Goal: Transaction & Acquisition: Purchase product/service

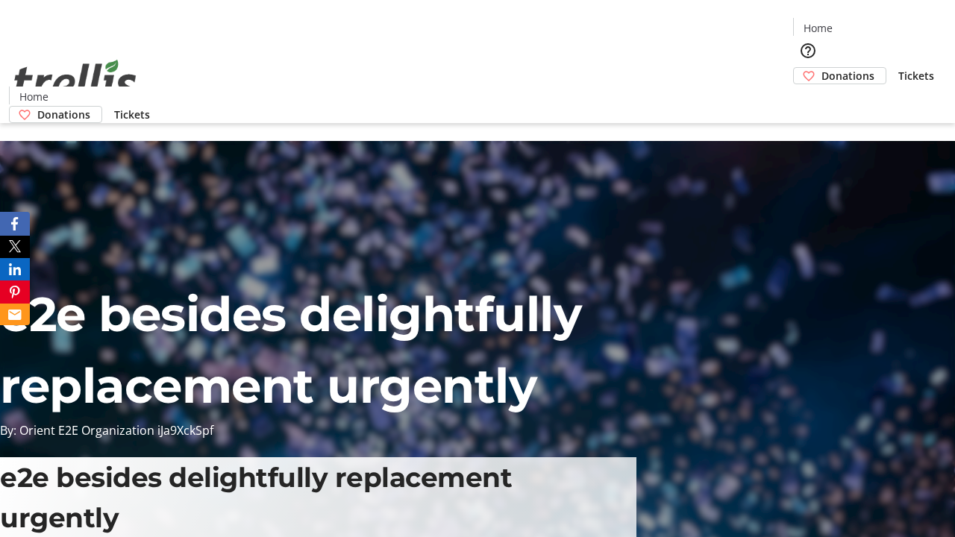
click at [821, 68] on span "Donations" at bounding box center [847, 76] width 53 height 16
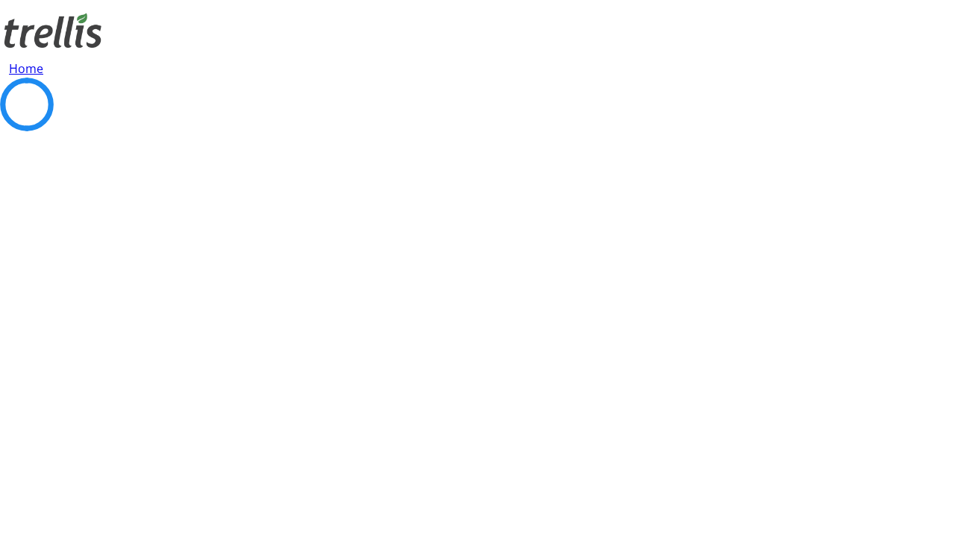
select select "CA"
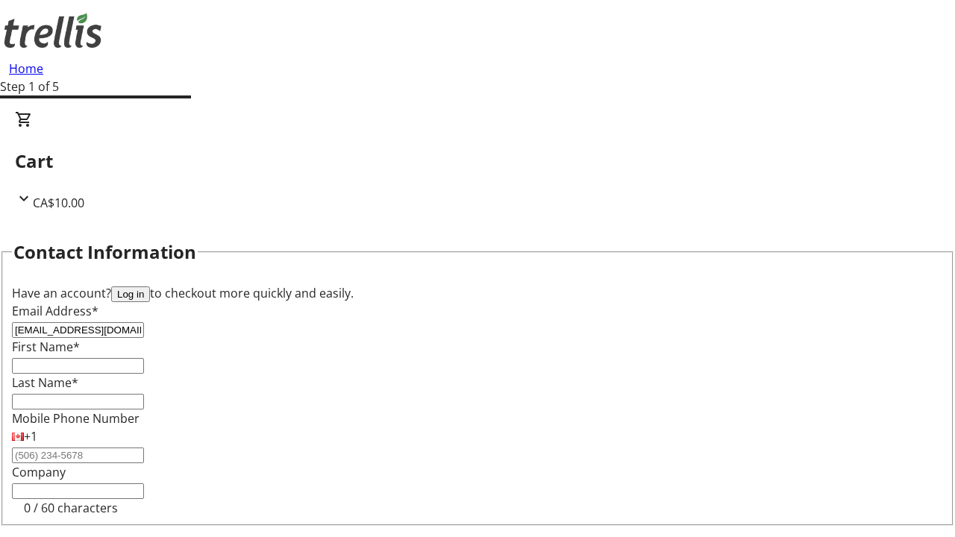
type input "[EMAIL_ADDRESS][DOMAIN_NAME]"
type input "[PERSON_NAME]"
type input "[STREET_ADDRESS][PERSON_NAME]"
type input "Kelowna"
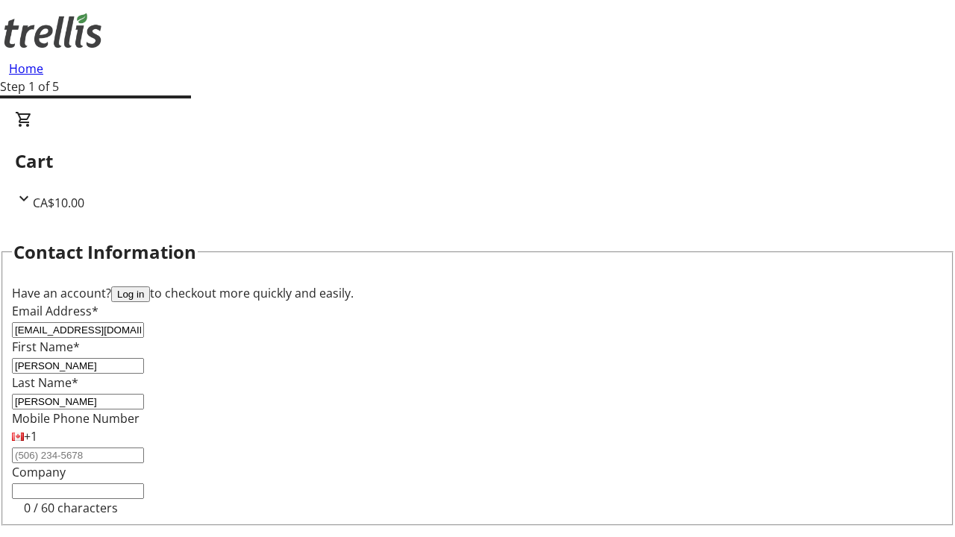
select select "BC"
type input "Kelowna"
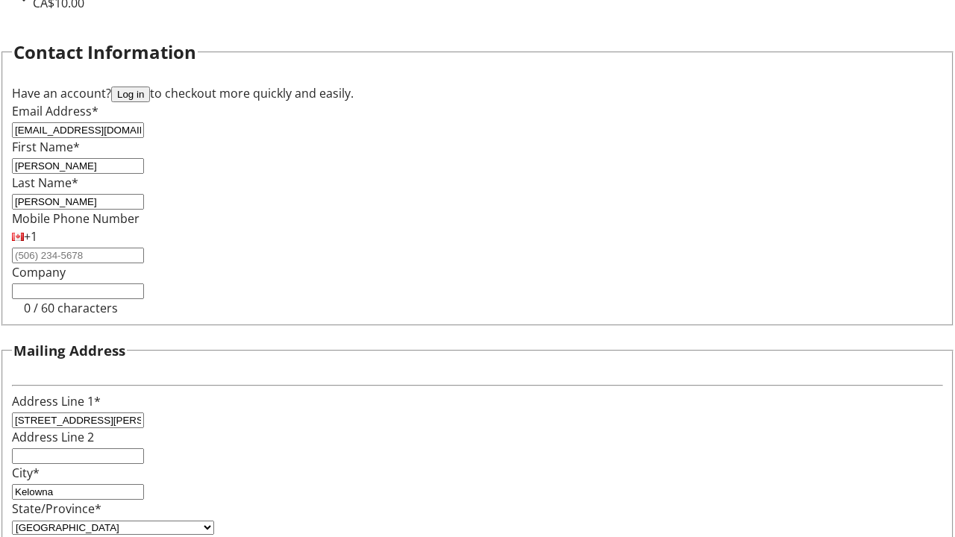
type input "V1Y 0C2"
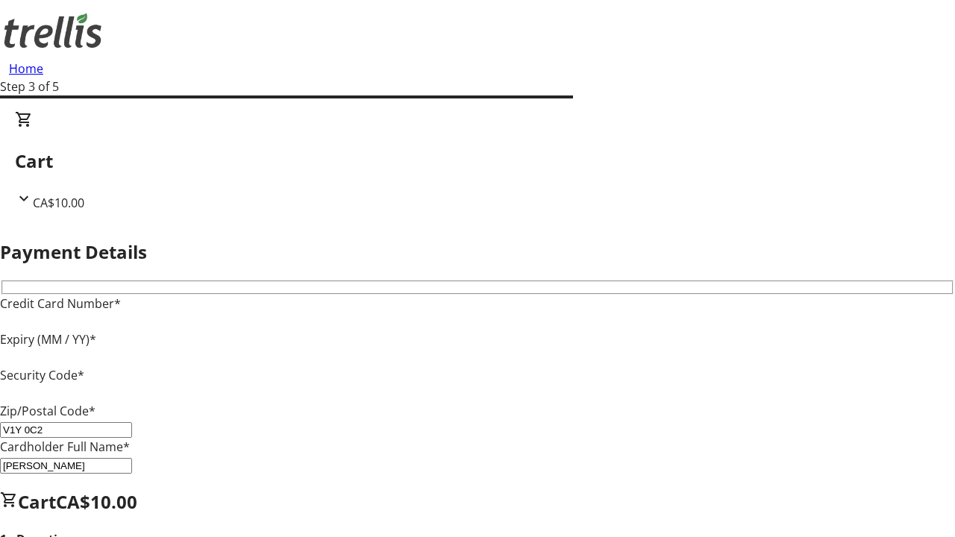
type input "V1Y 0C2"
